Goal: Information Seeking & Learning: Learn about a topic

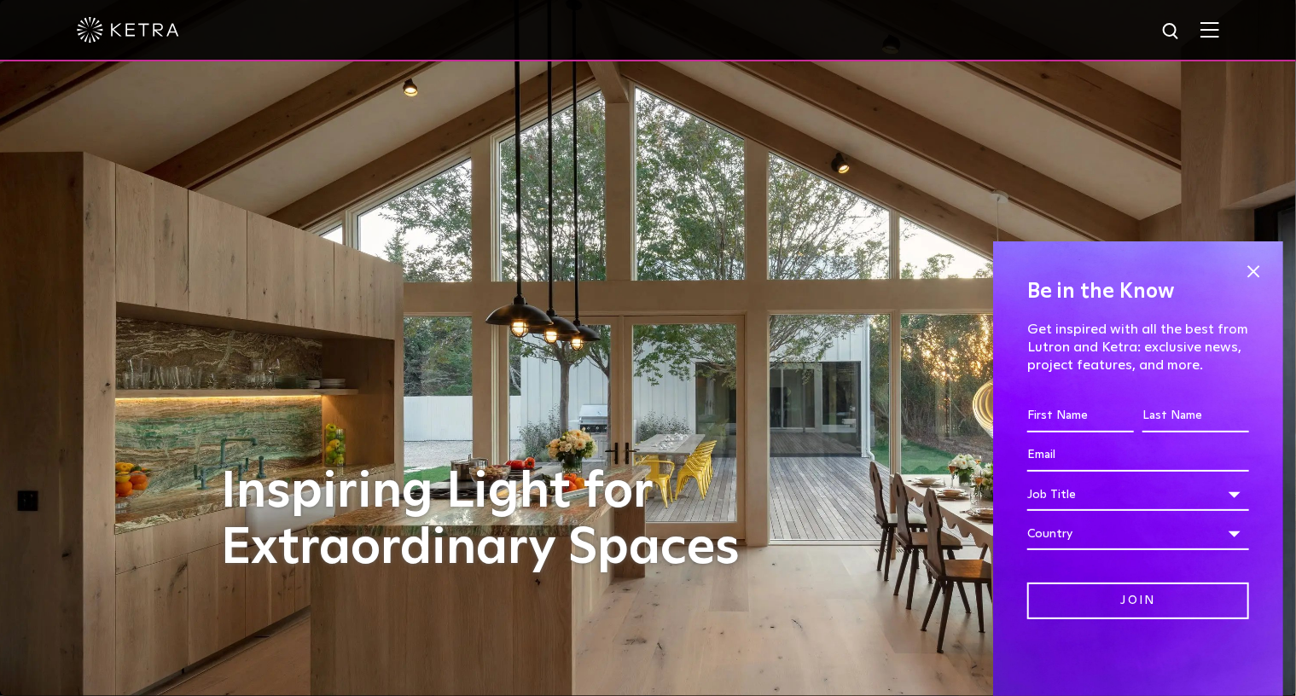
click at [576, 344] on div "Inspiring Light for Extraordinary Spaces" at bounding box center [648, 348] width 853 height 696
click at [136, 170] on img at bounding box center [648, 348] width 1296 height 696
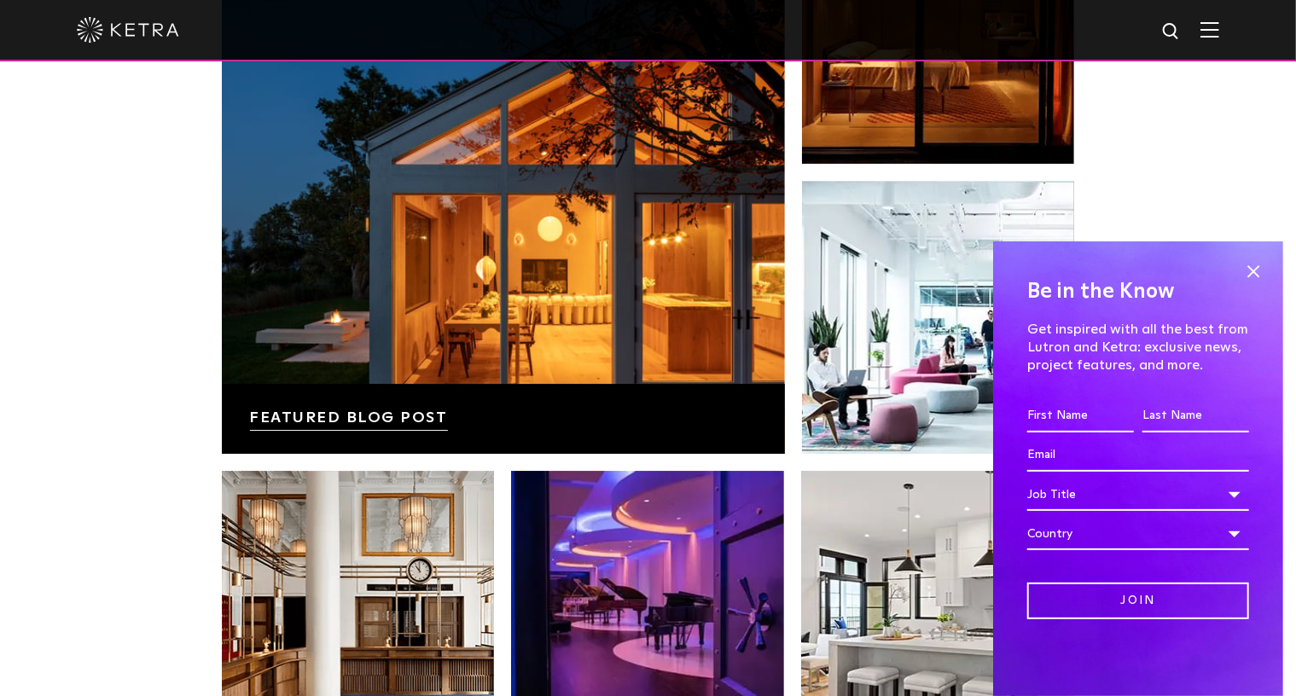
scroll to position [3014, 0]
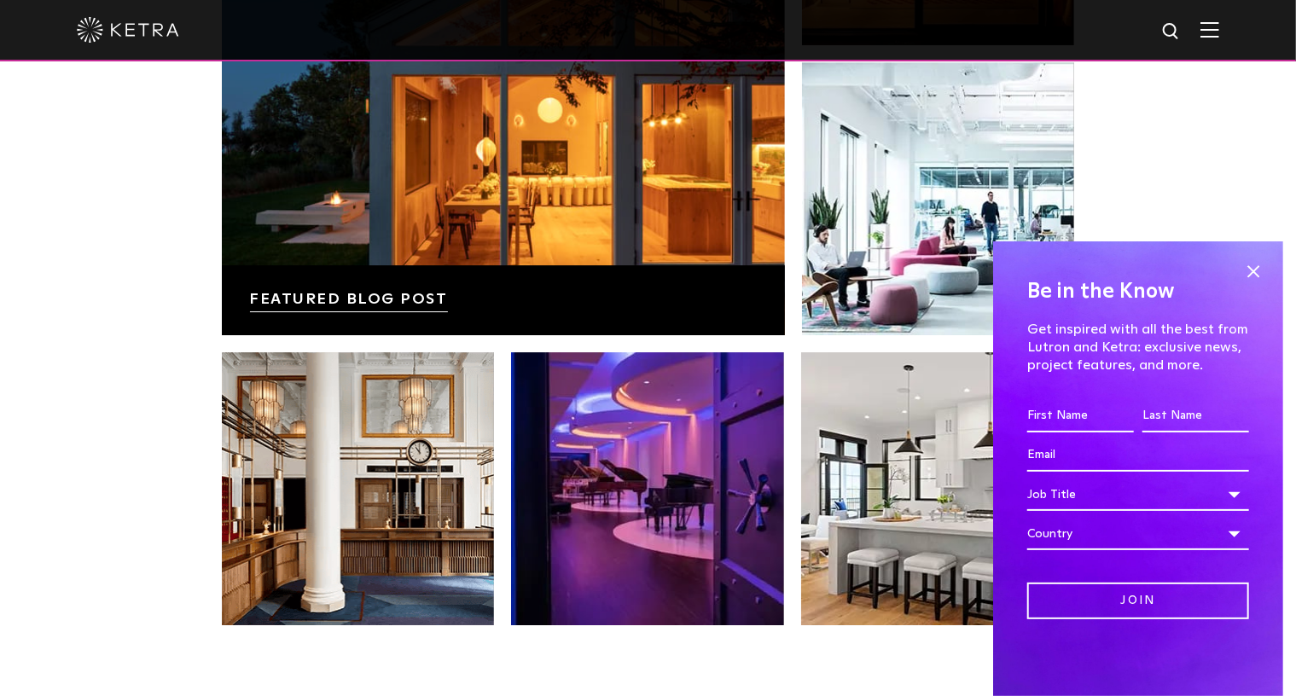
click at [136, 170] on div "News, Insights, and Inspiration Lutron Releases First-Ever Lighting Trend Repor…" at bounding box center [648, 169] width 1296 height 1099
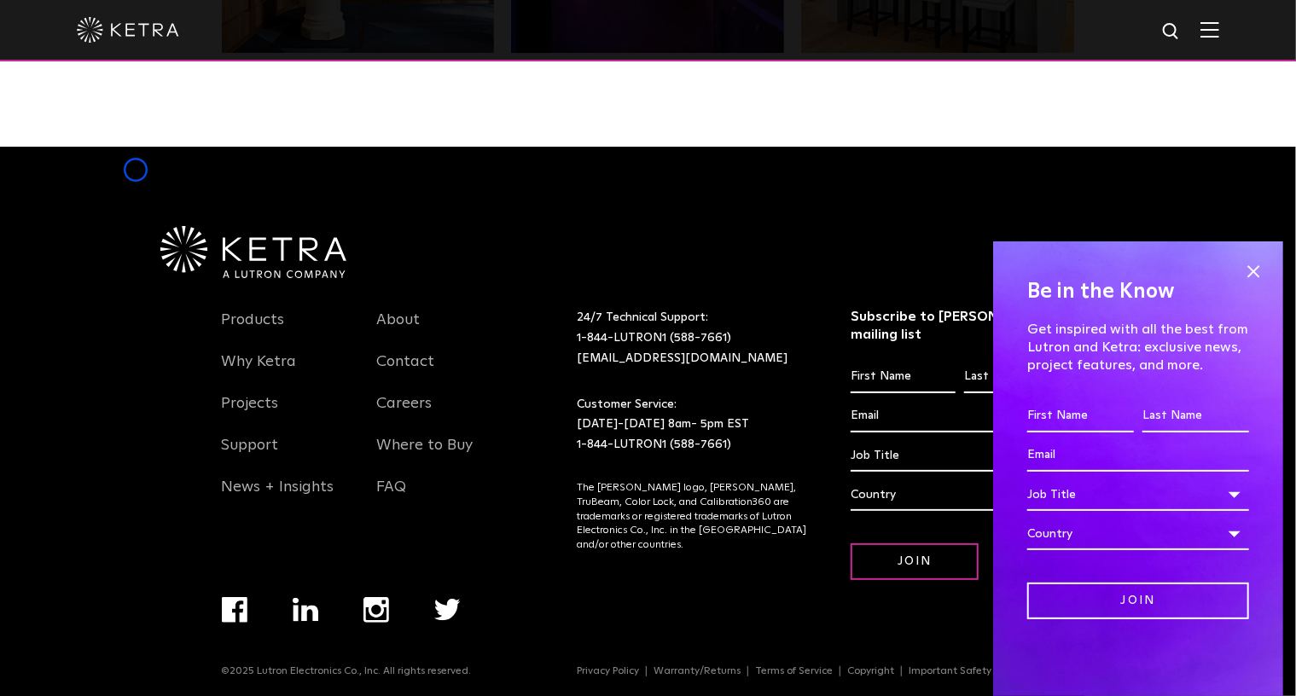
scroll to position [0, 7]
click at [945, 666] on link "Important Safety Information" at bounding box center [972, 671] width 155 height 10
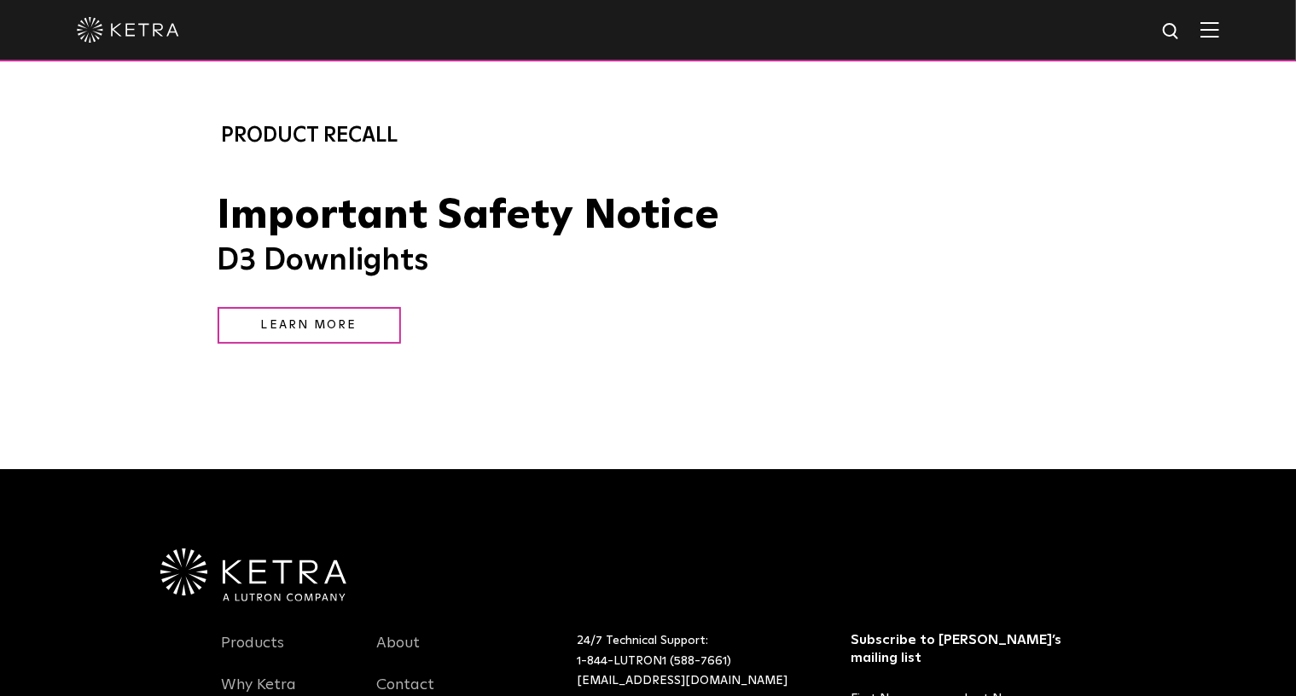
click at [142, 141] on div "Product Recall" at bounding box center [648, 135] width 1296 height 32
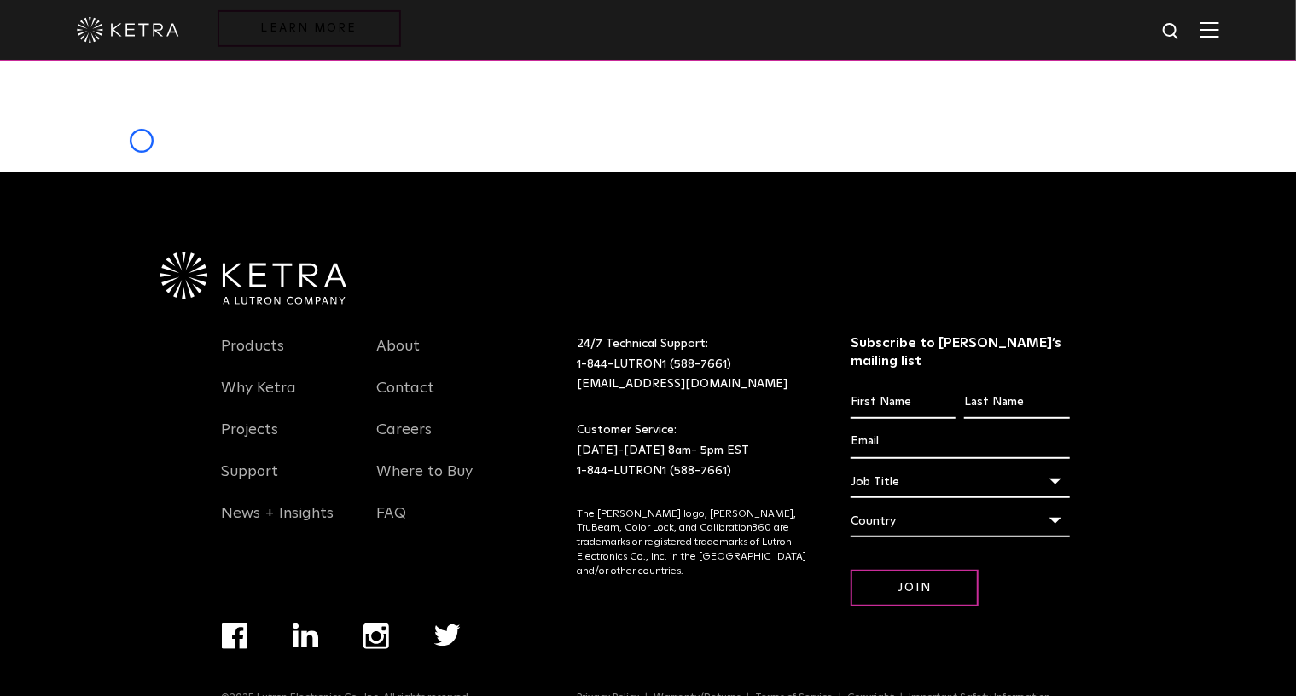
scroll to position [322, 0]
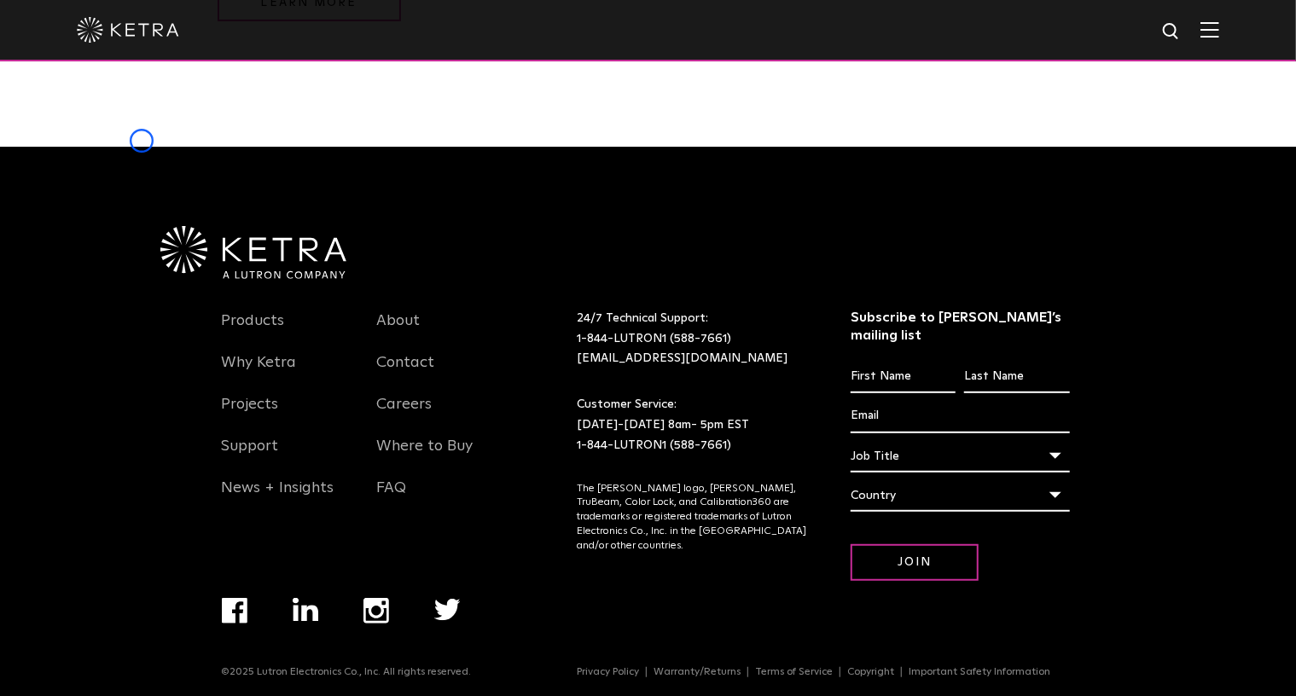
click at [142, 141] on div "Important Safety Notice D3 Downlights LEARN MORE" at bounding box center [648, 1] width 1296 height 292
click at [725, 667] on link "Warranty/Returns" at bounding box center [697, 672] width 101 height 10
